Goal: Task Accomplishment & Management: Manage account settings

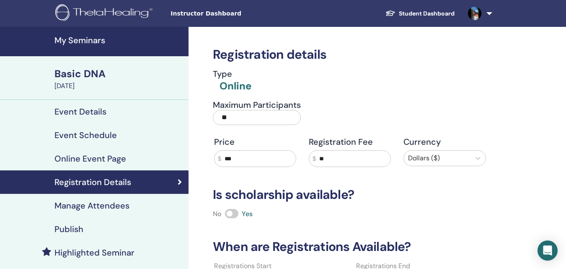
click at [108, 206] on h4 "Manage Attendees" at bounding box center [91, 205] width 75 height 10
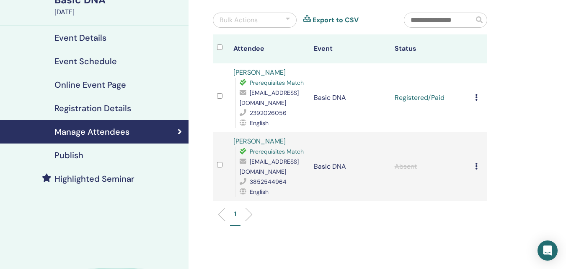
scroll to position [84, 0]
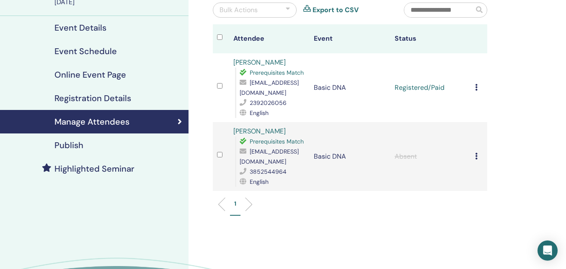
click at [108, 99] on h4 "Registration Details" at bounding box center [92, 98] width 77 height 10
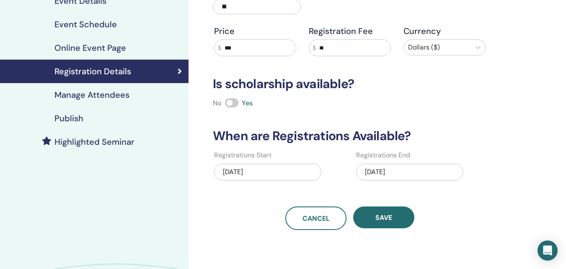
scroll to position [126, 0]
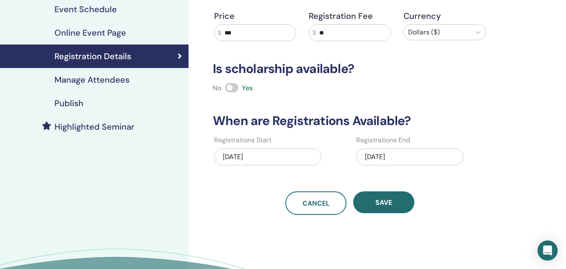
click at [396, 155] on div "[DATE]" at bounding box center [409, 156] width 107 height 17
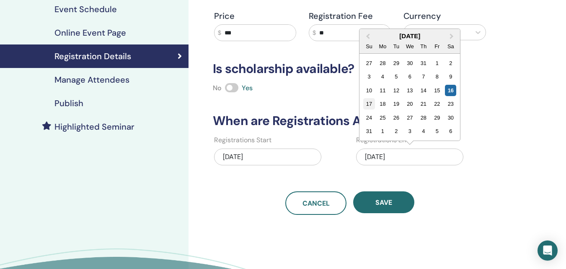
click at [370, 105] on div "17" at bounding box center [368, 103] width 11 height 11
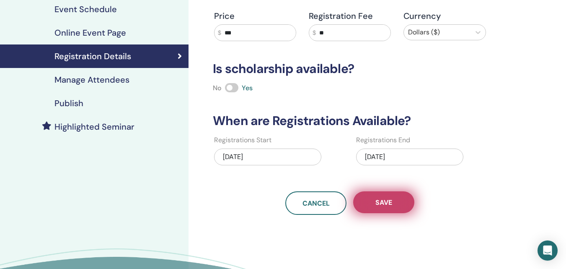
click at [385, 198] on span "Save" at bounding box center [383, 202] width 17 height 9
click at [396, 207] on button "Save" at bounding box center [383, 202] width 61 height 22
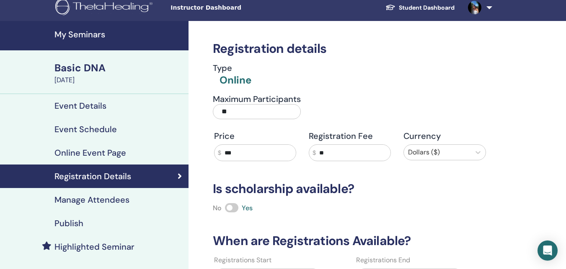
scroll to position [0, 0]
